Goal: Task Accomplishment & Management: Manage account settings

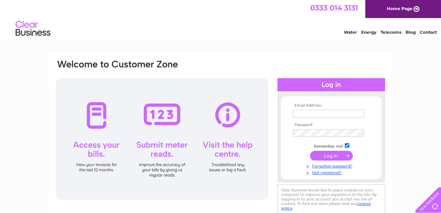
type input "purchaseledger@leiths-group.co.uk"
click at [331, 159] on input "submit" at bounding box center [331, 156] width 43 height 10
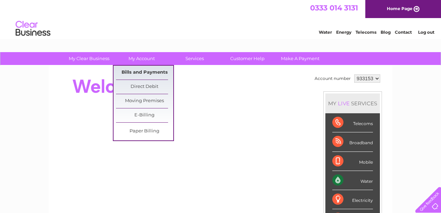
click at [140, 71] on link "Bills and Payments" at bounding box center [144, 73] width 57 height 14
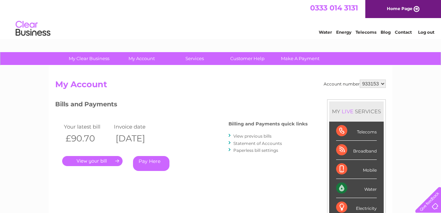
click at [259, 137] on link "View previous bills" at bounding box center [252, 135] width 38 height 5
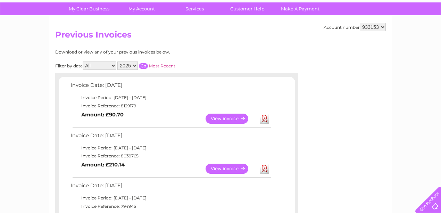
scroll to position [39, 0]
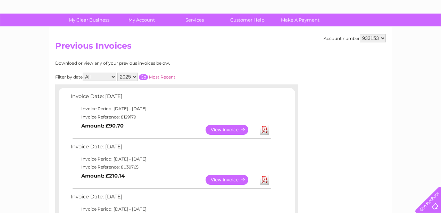
click at [233, 130] on link "View" at bounding box center [231, 130] width 51 height 10
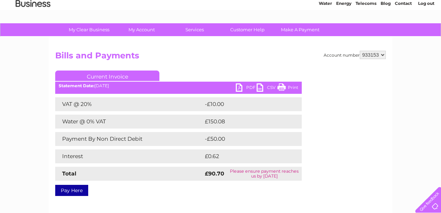
scroll to position [39, 0]
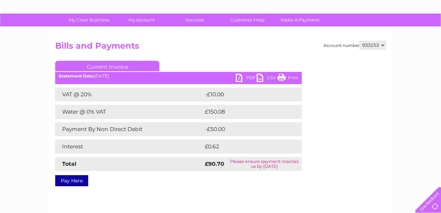
click at [240, 78] on link "PDF" at bounding box center [246, 79] width 21 height 10
